Goal: Task Accomplishment & Management: Complete application form

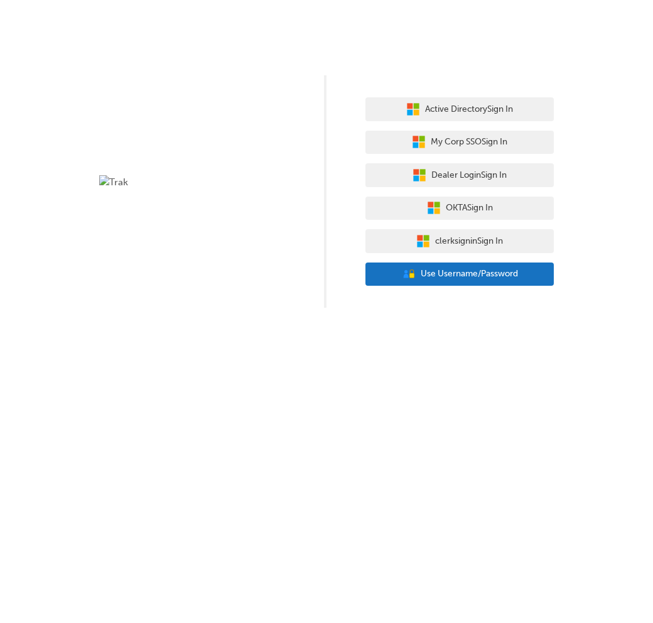
click at [454, 277] on span "Use Username/Password" at bounding box center [468, 274] width 97 height 14
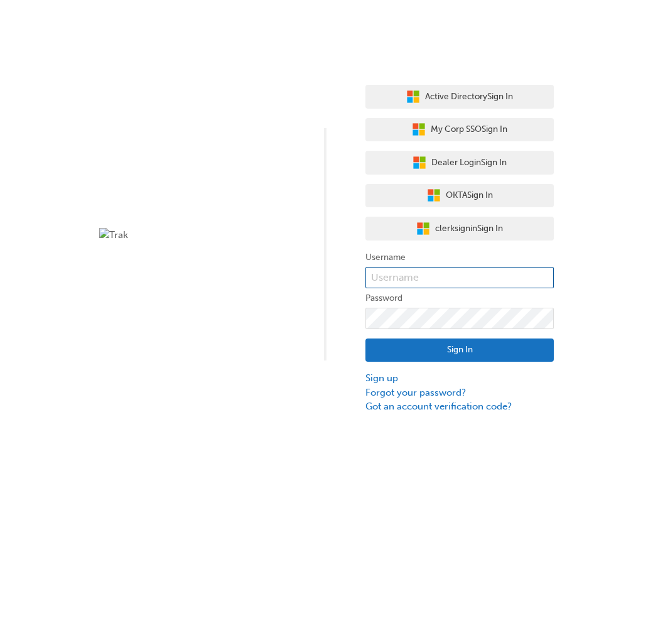
click at [450, 274] on input "text" at bounding box center [459, 277] width 188 height 21
paste input "user_2wAAK2fYKUfz6LTQp8CgCiZmaZK"
type input "user_2wAAK2fYKUfz6LTQp8CgCiZmaZK"
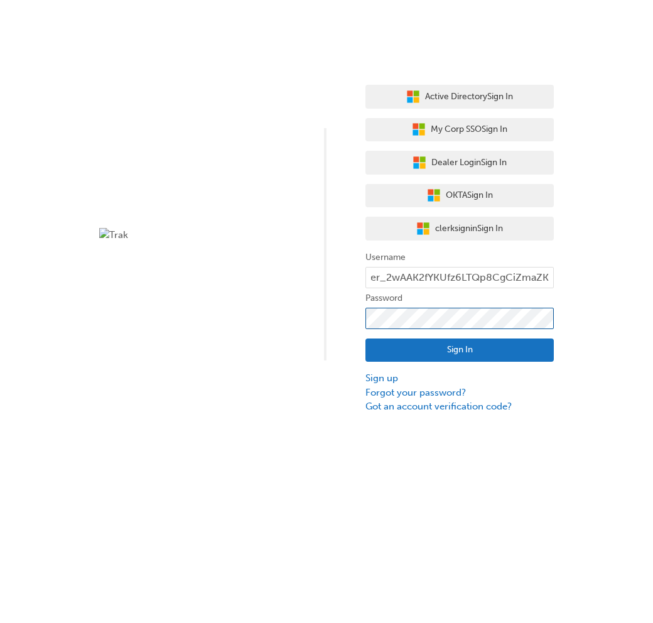
scroll to position [0, 0]
click at [445, 348] on button "Sign In" at bounding box center [459, 350] width 188 height 24
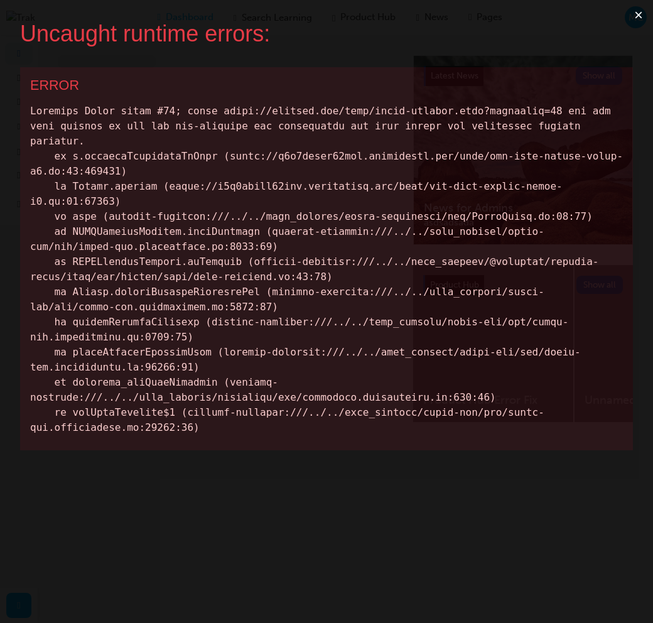
click at [636, 13] on button "×" at bounding box center [638, 15] width 29 height 30
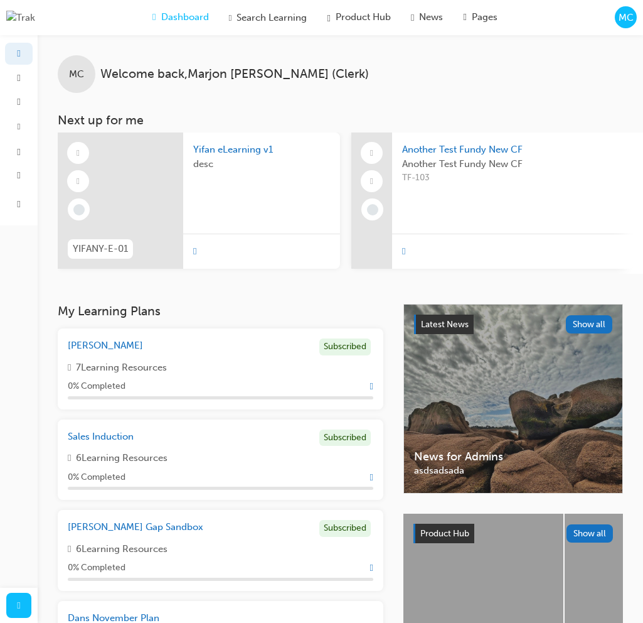
click at [623, 29] on div "Dashboard Search Learning Product Hub News Pages MC" at bounding box center [321, 17] width 643 height 35
click at [626, 23] on span "MC" at bounding box center [626, 18] width 15 height 14
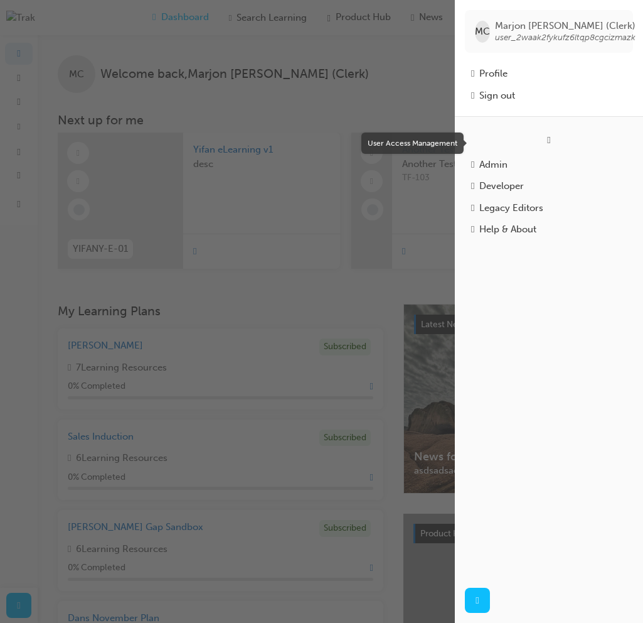
click at [563, 129] on div "User Access Management Admin Developer Legacy Editors Help & About" at bounding box center [549, 346] width 188 height 461
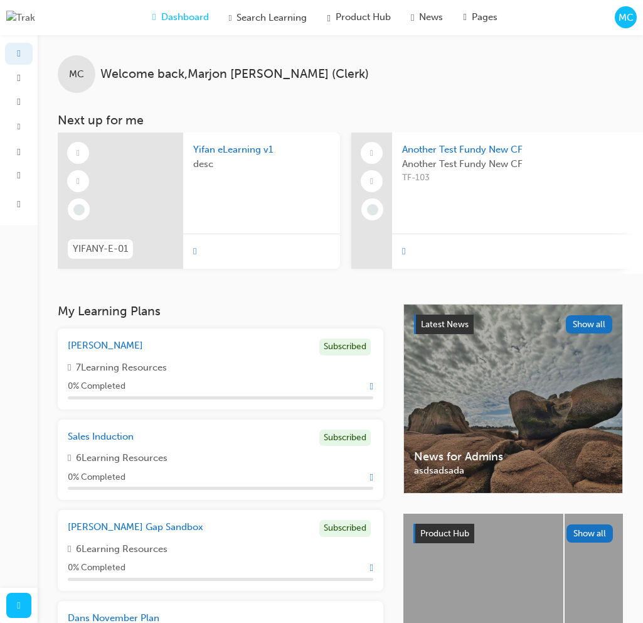
click at [627, 5] on div "Dashboard Search Learning Product Hub News Pages MC" at bounding box center [321, 17] width 643 height 35
click at [624, 16] on span "MC" at bounding box center [626, 18] width 15 height 14
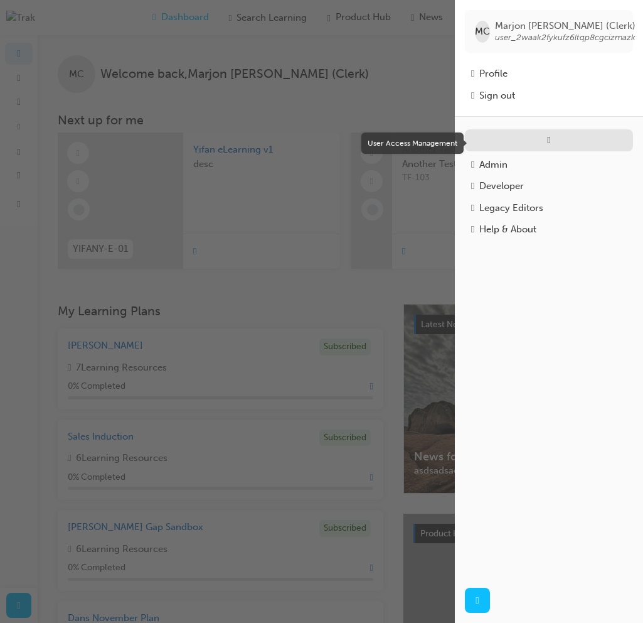
click at [550, 146] on span "usergroup-icon" at bounding box center [548, 139] width 3 height 11
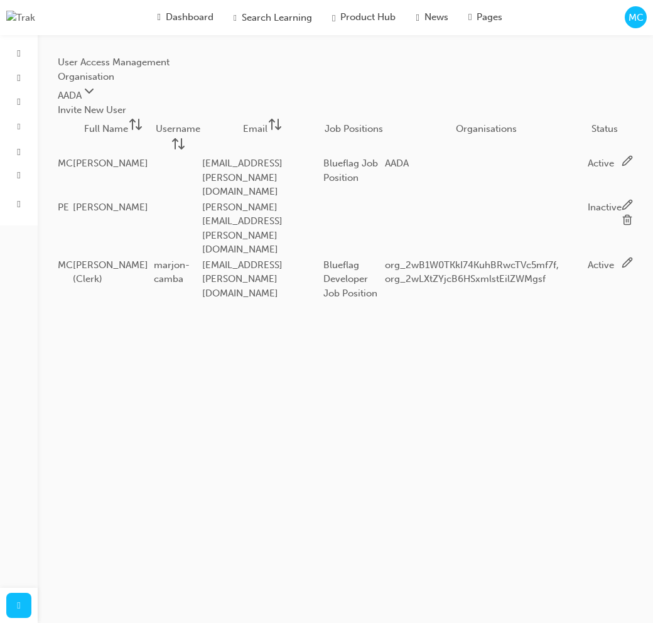
click at [126, 107] on button "Invite New User" at bounding box center [92, 110] width 68 height 14
paste input "user_2wAAK2fYKUfz6LTQp8CgCiZmaZK"
type input "user_2wAAK2fYKUfz6LTQp8CgCiZmaZK"
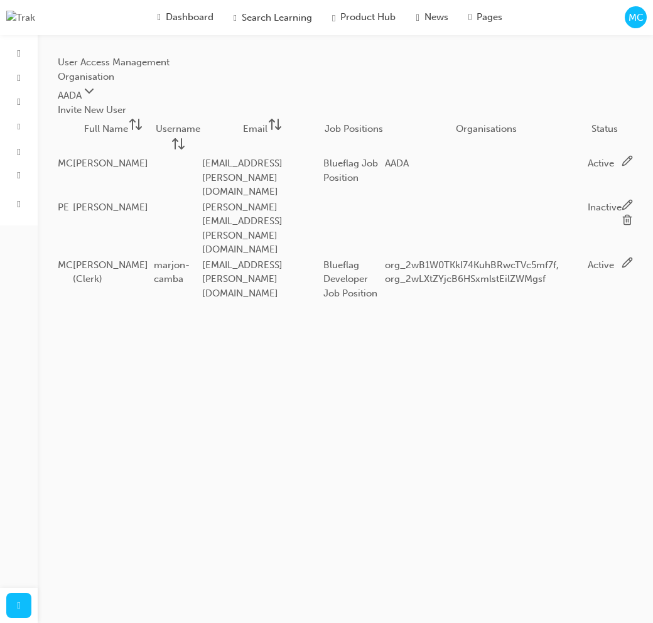
type Name "Marjon"
type Name "[PERSON_NAME] ( Invite Worfklow Test)"
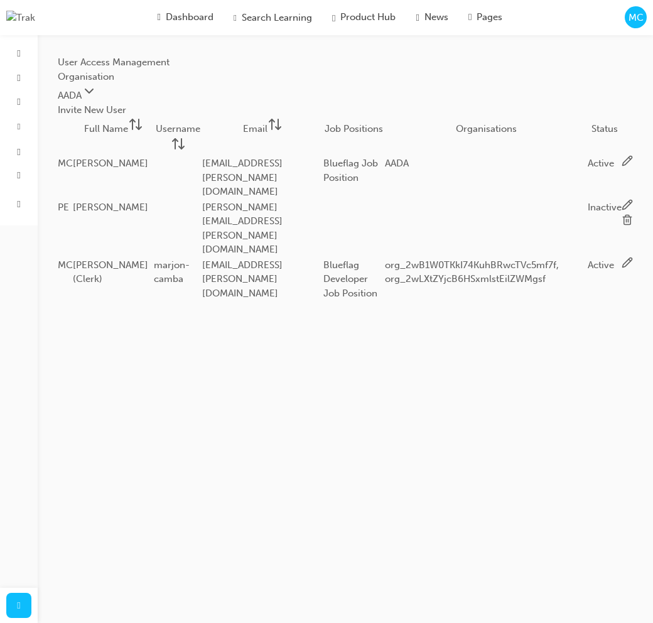
type input "[EMAIL_ADDRESS][PERSON_NAME][DOMAIN_NAME]"
type input "marjon_invite_workflow"
click at [382, 363] on body "Your version of Internet Explorer is outdated and not supported. Please upgrade…" at bounding box center [326, 311] width 653 height 623
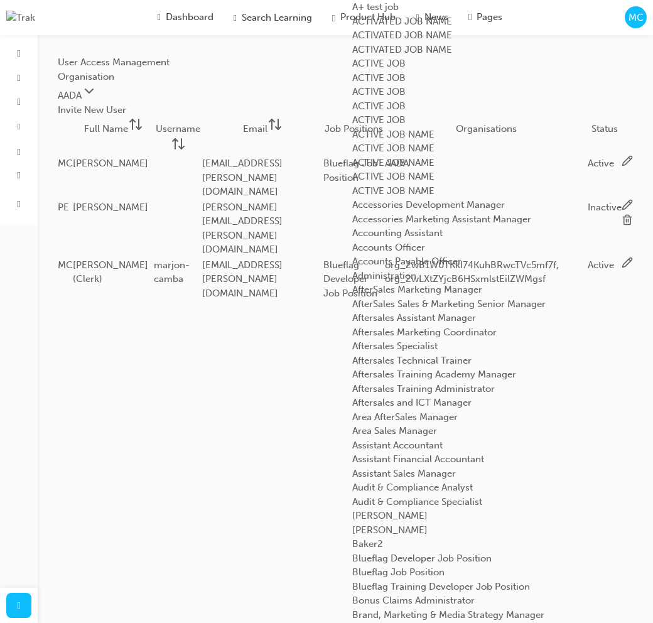
scroll to position [939, 0]
click at [410, 565] on div "Blueflag Job Position" at bounding box center [495, 572] width 286 height 14
